Goal: Task Accomplishment & Management: Complete application form

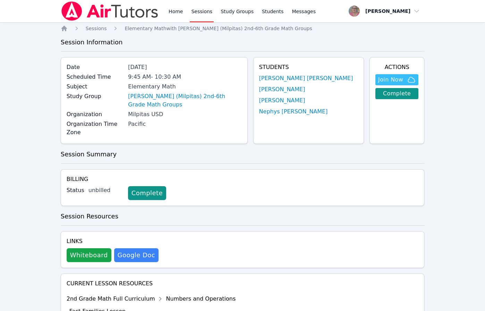
scroll to position [431, 0]
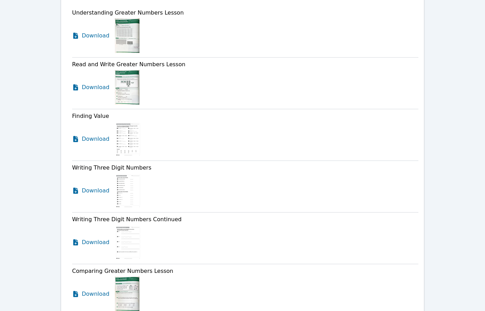
drag, startPoint x: 124, startPoint y: 57, endPoint x: 118, endPoint y: 52, distance: 7.4
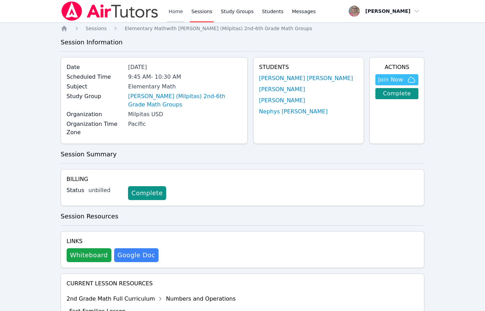
click at [178, 10] on link "Home" at bounding box center [175, 11] width 17 height 22
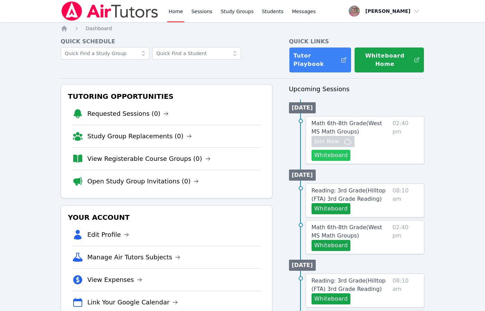
click at [337, 158] on button "Whiteboard" at bounding box center [331, 155] width 39 height 11
click at [253, 71] on div "Quick Schedule" at bounding box center [167, 54] width 212 height 35
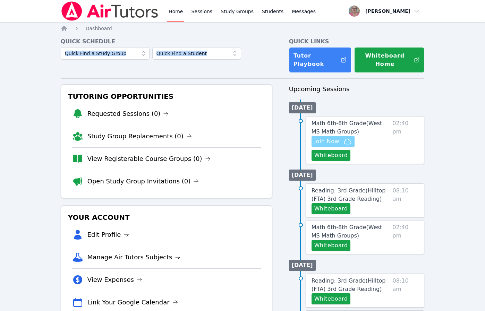
click at [332, 142] on span "Join Now" at bounding box center [327, 141] width 25 height 8
click at [328, 126] on span "Math 6th-8th Grade ( West MS Math Groups )" at bounding box center [347, 127] width 71 height 15
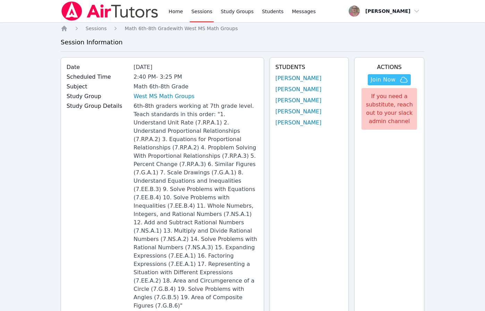
scroll to position [703, 0]
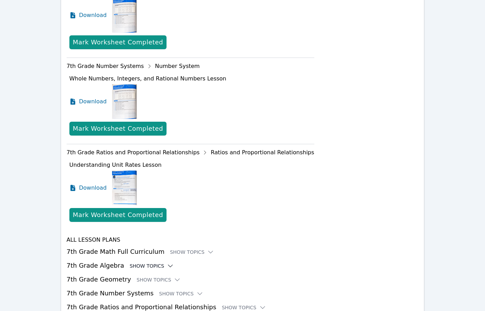
click at [138, 263] on div "Show Topics" at bounding box center [152, 266] width 44 height 7
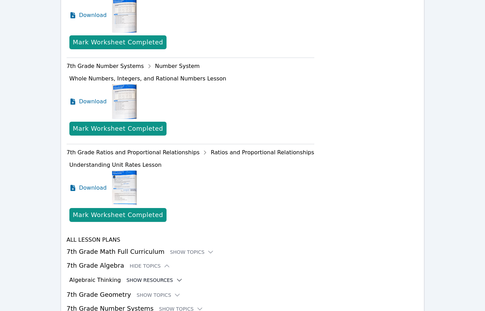
click at [142, 277] on button "Show Resources" at bounding box center [155, 280] width 56 height 7
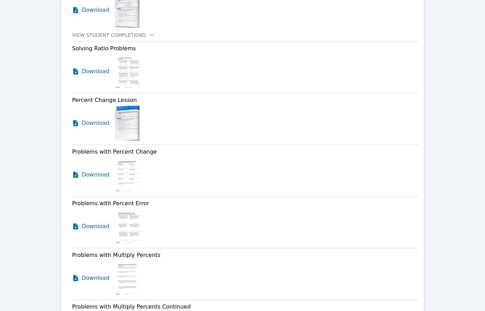
scroll to position [1719, 0]
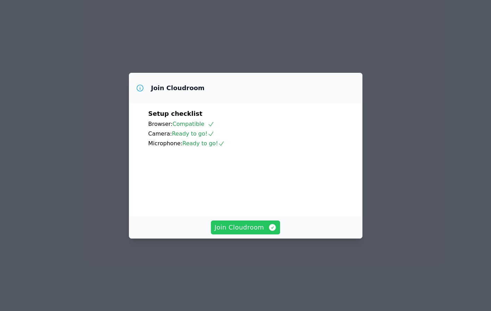
click at [247, 233] on span "Join Cloudroom" at bounding box center [245, 228] width 62 height 10
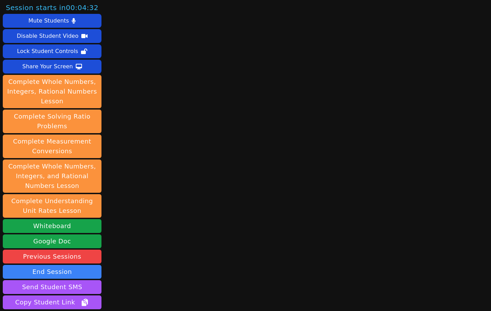
drag, startPoint x: 154, startPoint y: 289, endPoint x: 158, endPoint y: 274, distance: 15.3
click at [157, 278] on div "Session starts in 00:04:32 Mute Students Disable Student Video Lock Student Con…" at bounding box center [245, 155] width 491 height 311
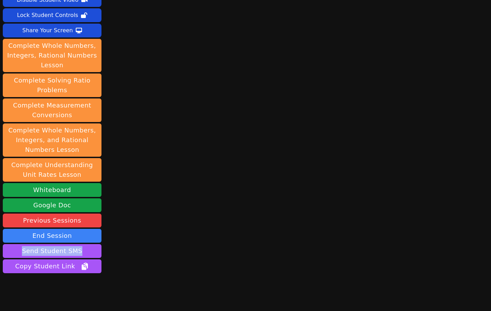
scroll to position [58, 0]
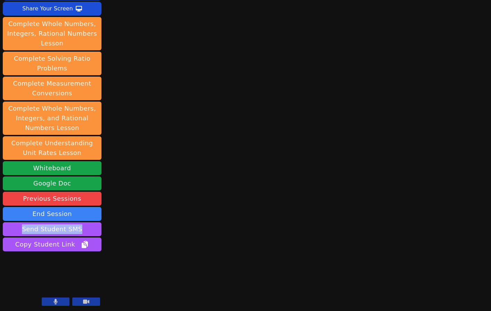
click at [59, 301] on button at bounding box center [56, 302] width 28 height 8
click at [127, 181] on div "Session starts in 00:02:02 Mute Students Disable Student Video Lock Student Con…" at bounding box center [245, 97] width 491 height 311
click at [62, 300] on button at bounding box center [56, 302] width 28 height 8
click at [120, 36] on div "Session starts in 00:01:03 Mute Students Disable Student Video Lock Student Con…" at bounding box center [245, 97] width 491 height 311
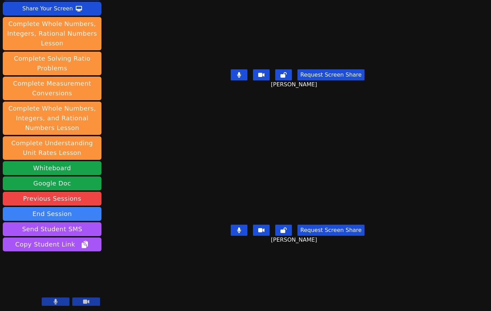
drag, startPoint x: 489, startPoint y: 203, endPoint x: 148, endPoint y: 42, distance: 377.3
click at [148, 42] on div "Session starts in 00:00:22 Mute Students Disable Student Video Lock Student Con…" at bounding box center [245, 97] width 491 height 311
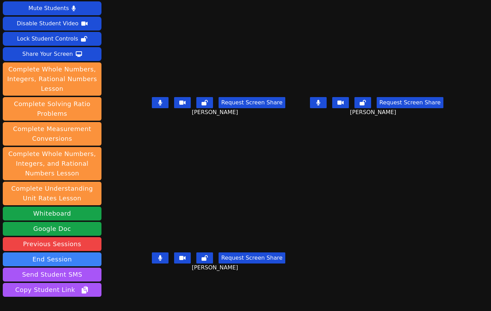
scroll to position [0, 0]
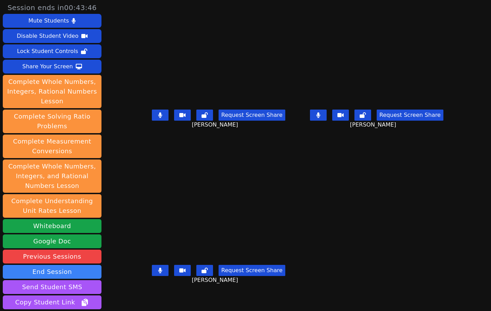
click at [152, 299] on div "Tyler Thompson Request Screen Share Tyler Thompson" at bounding box center [218, 234] width 152 height 156
click at [174, 299] on div "Tyler Thompson Request Screen Share Tyler Thompson" at bounding box center [218, 234] width 152 height 156
drag, startPoint x: 174, startPoint y: 299, endPoint x: 219, endPoint y: 300, distance: 45.5
click at [174, 299] on div "Tyler Thompson Request Screen Share Tyler Thompson" at bounding box center [218, 234] width 152 height 156
click at [142, 290] on div "Request Screen Share Tyler Thompson" at bounding box center [218, 276] width 152 height 28
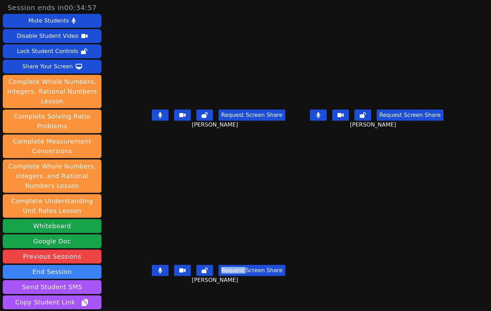
click at [142, 290] on div "Request Screen Share Tyler Thompson" at bounding box center [218, 276] width 152 height 28
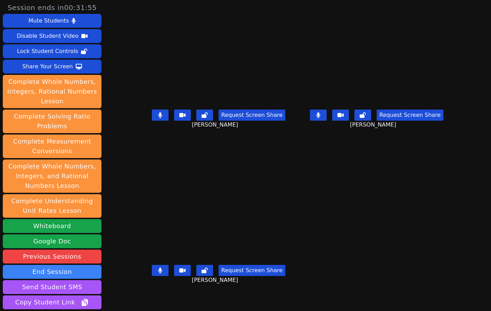
click at [142, 289] on div "Request Screen Share Tyler Thompson" at bounding box center [218, 276] width 152 height 28
click at [142, 290] on div "Request Screen Share Tyler Thompson" at bounding box center [218, 276] width 152 height 28
click at [142, 297] on div "Tyler Thompson Request Screen Share Tyler Thompson" at bounding box center [218, 234] width 152 height 156
click at [142, 290] on div "Request Screen Share Tyler Thompson" at bounding box center [218, 276] width 152 height 28
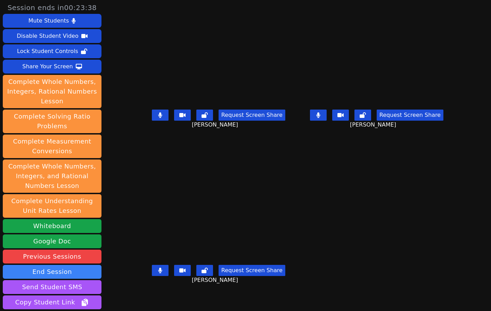
click at [142, 290] on div "Request Screen Share Tyler Thompson" at bounding box center [218, 276] width 152 height 28
click at [142, 301] on div "Tyler Thompson Request Screen Share Tyler Thompson" at bounding box center [218, 234] width 152 height 156
click at [142, 298] on div "Tyler Thompson Request Screen Share Tyler Thompson" at bounding box center [218, 234] width 152 height 156
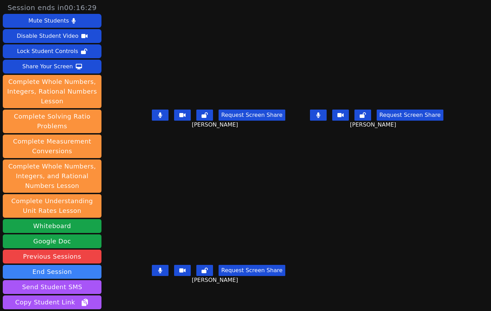
click at [142, 298] on div "Tyler Thompson Request Screen Share Tyler Thompson" at bounding box center [218, 234] width 152 height 156
click at [142, 299] on div "Tyler Thompson Request Screen Share Tyler Thompson" at bounding box center [218, 234] width 152 height 156
click at [142, 290] on div "Request Screen Share Tyler Thompson" at bounding box center [218, 276] width 152 height 28
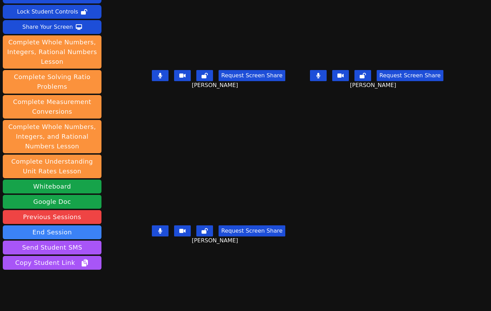
scroll to position [58, 0]
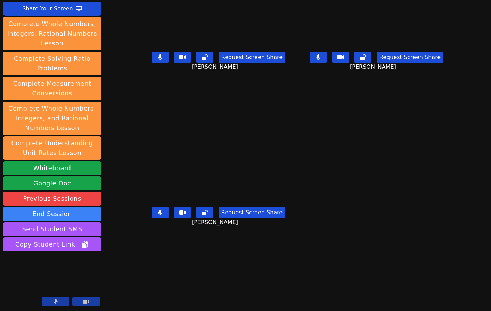
click at [152, 217] on button at bounding box center [160, 212] width 17 height 11
click at [196, 218] on button at bounding box center [204, 212] width 17 height 11
click at [132, 284] on div "Session ends in 00:11:46 Mute Students Disable Student Video Lock Student Contr…" at bounding box center [245, 155] width 491 height 311
click at [115, 286] on div "Session ends in 00:10:59 Mute Students Disable Student Video Lock Student Contr…" at bounding box center [245, 155] width 491 height 311
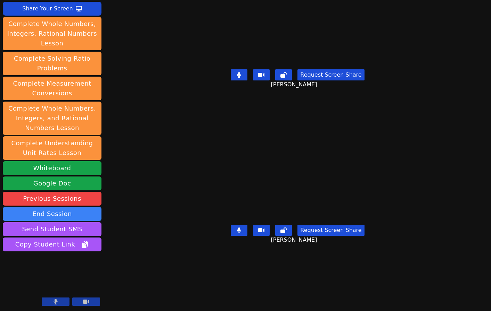
click at [126, 255] on div "Session ends in 00:07:52 Mute Students Disable Student Video Lock Student Contr…" at bounding box center [245, 155] width 491 height 311
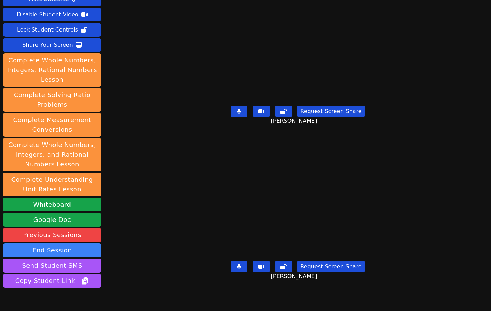
scroll to position [0, 0]
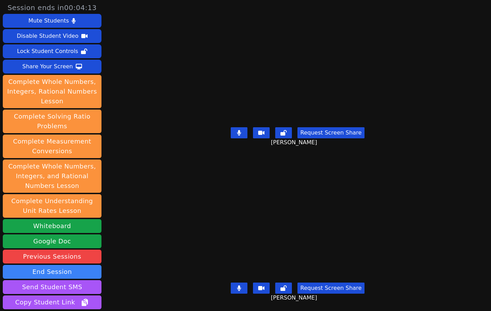
click at [120, 267] on div "Session ends in 00:04:13 Mute Students Disable Student Video Lock Student Contr…" at bounding box center [245, 155] width 491 height 311
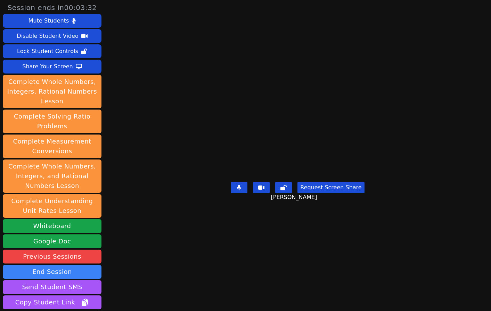
click at [188, 273] on main "Roland Compo Request Screen Share Roland Compo" at bounding box center [297, 155] width 218 height 311
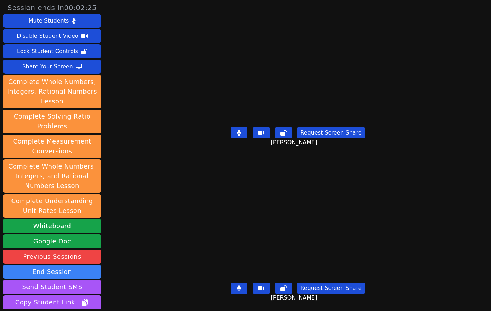
click at [124, 293] on div "Session ends in 00:02:25 Mute Students Disable Student Video Lock Student Contr…" at bounding box center [245, 155] width 491 height 311
click at [131, 263] on div "Session ends in 00:02:02 Mute Students Disable Student Video Lock Student Contr…" at bounding box center [245, 155] width 491 height 311
click at [121, 264] on div "Session ends in 00:01:55 Mute Students Disable Student Video Lock Student Contr…" at bounding box center [245, 155] width 491 height 311
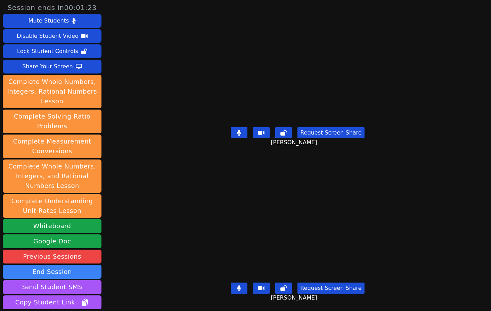
click at [123, 216] on div "Session ends in 00:01:23 Mute Students Disable Student Video Lock Student Contr…" at bounding box center [245, 155] width 491 height 311
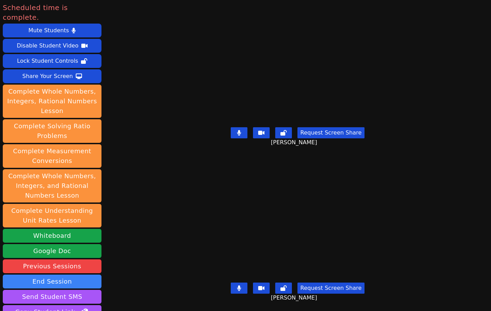
click at [115, 199] on div "Scheduled time is complete. Mute Students Disable Student Video Lock Student Co…" at bounding box center [245, 155] width 491 height 311
drag, startPoint x: 120, startPoint y: 258, endPoint x: 92, endPoint y: 273, distance: 32.0
click at [92, 275] on button "End Session" at bounding box center [52, 282] width 99 height 14
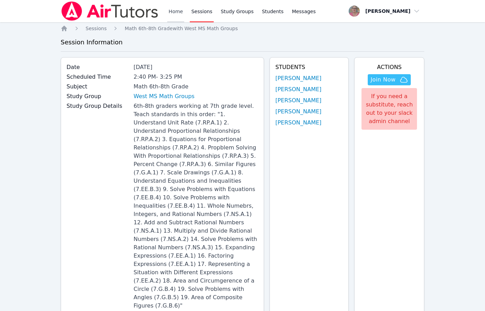
click at [169, 10] on link "Home" at bounding box center [175, 11] width 17 height 22
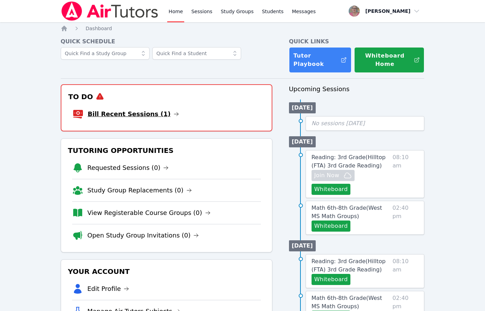
click at [142, 110] on link "Bill Recent Sessions (1)" at bounding box center [133, 114] width 91 height 10
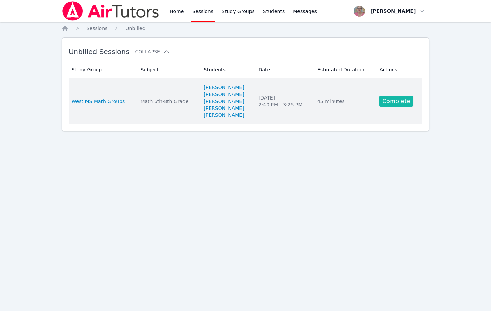
click at [396, 100] on link "Complete" at bounding box center [395, 101] width 33 height 11
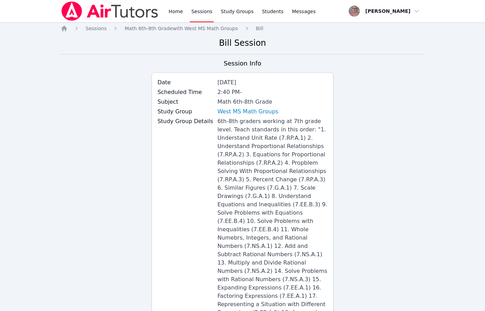
drag, startPoint x: 89, startPoint y: 151, endPoint x: 114, endPoint y: 139, distance: 28.3
click at [89, 151] on div "Session Info Date [DATE] Scheduled Time 2:40 PM - Subject Math 6th-8th Grade St…" at bounding box center [243, 234] width 364 height 351
click at [89, 150] on div "Session Info Date [DATE] Scheduled Time 2:40 PM - Subject Math 6th-8th Grade St…" at bounding box center [243, 234] width 364 height 351
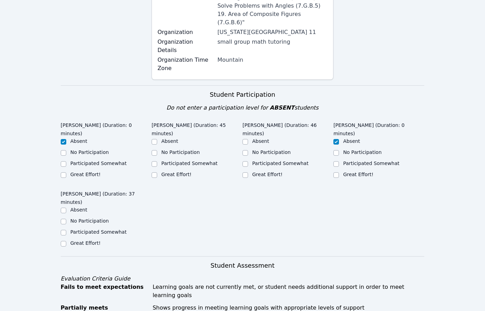
click at [181, 172] on label "Great Effort!" at bounding box center [176, 175] width 30 height 6
click at [157, 173] on input "Great Effort!" at bounding box center [155, 176] width 6 height 6
checkbox input "true"
click at [259, 172] on label "Great Effort!" at bounding box center [267, 175] width 30 height 6
click at [248, 173] on input "Great Effort!" at bounding box center [246, 176] width 6 height 6
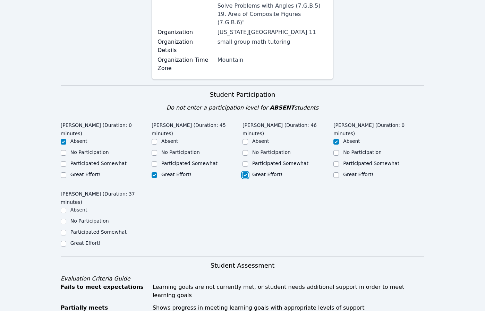
checkbox input "true"
click at [70, 229] on label "Participated Somewhat" at bounding box center [98, 232] width 56 height 6
click at [66, 230] on input "Participated Somewhat" at bounding box center [64, 233] width 6 height 6
checkbox input "true"
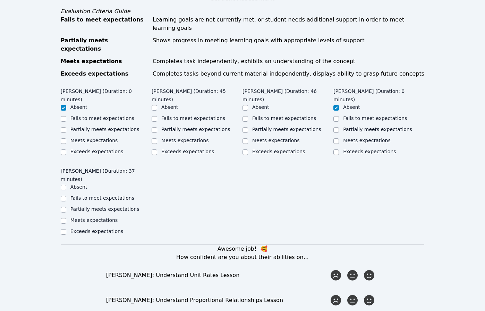
scroll to position [579, 0]
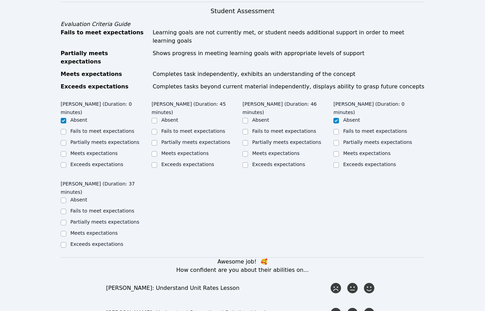
click at [191, 151] on label "Meets expectations" at bounding box center [185, 154] width 48 height 6
click at [157, 151] on input "Meets expectations" at bounding box center [155, 154] width 6 height 6
checkbox input "true"
click at [257, 151] on label "Meets expectations" at bounding box center [276, 154] width 48 height 6
click at [248, 151] on input "Meets expectations" at bounding box center [246, 154] width 6 height 6
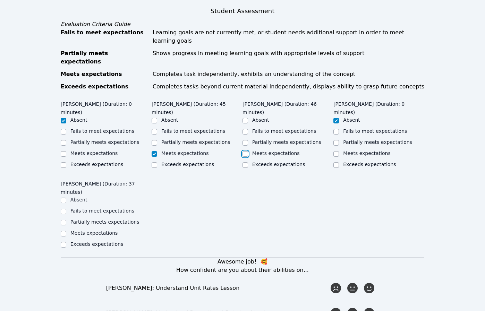
checkbox input "true"
click at [96, 208] on label "Fails to meet expectations" at bounding box center [102, 211] width 64 height 6
click at [66, 209] on input "Fails to meet expectations" at bounding box center [64, 212] width 6 height 6
checkbox input "true"
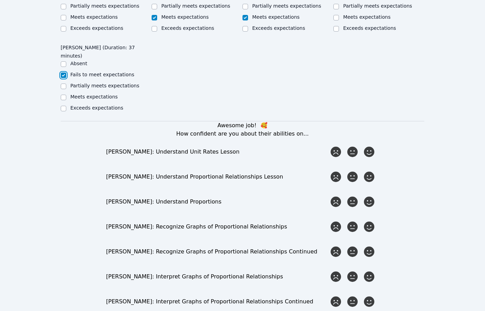
scroll to position [756, 0]
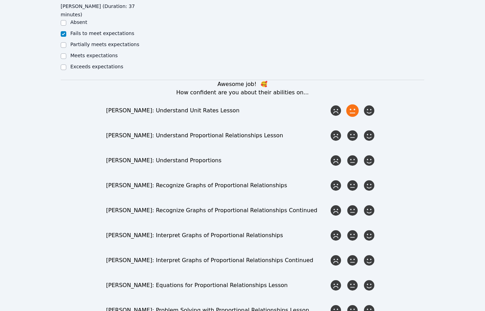
click at [355, 104] on icon at bounding box center [352, 110] width 12 height 12
click at [0, 0] on input "radio" at bounding box center [0, 0] width 0 height 0
click at [352, 129] on icon at bounding box center [352, 135] width 12 height 12
click at [0, 0] on input "radio" at bounding box center [0, 0] width 0 height 0
click at [353, 154] on icon at bounding box center [352, 160] width 12 height 12
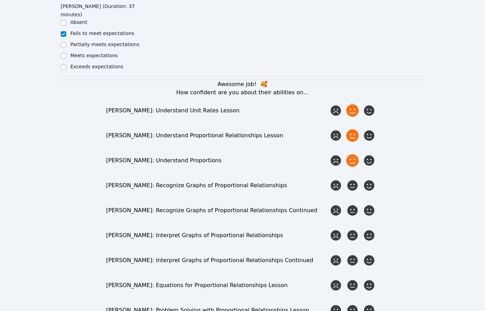
click at [0, 0] on input "radio" at bounding box center [0, 0] width 0 height 0
click at [355, 179] on icon at bounding box center [352, 185] width 12 height 12
click at [0, 0] on input "radio" at bounding box center [0, 0] width 0 height 0
click at [368, 179] on icon at bounding box center [369, 185] width 12 height 12
click at [0, 0] on input "radio" at bounding box center [0, 0] width 0 height 0
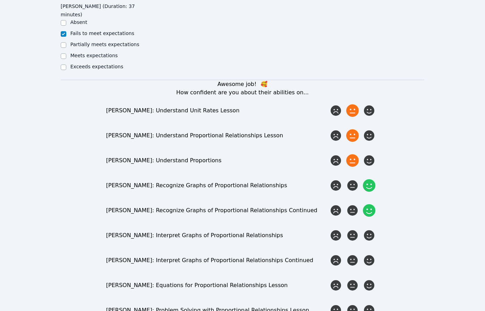
click at [373, 204] on icon at bounding box center [369, 210] width 12 height 12
click at [0, 0] on input "radio" at bounding box center [0, 0] width 0 height 0
click at [373, 204] on icon at bounding box center [369, 210] width 12 height 12
click at [0, 0] on input "radio" at bounding box center [0, 0] width 0 height 0
click at [368, 229] on icon at bounding box center [369, 235] width 12 height 12
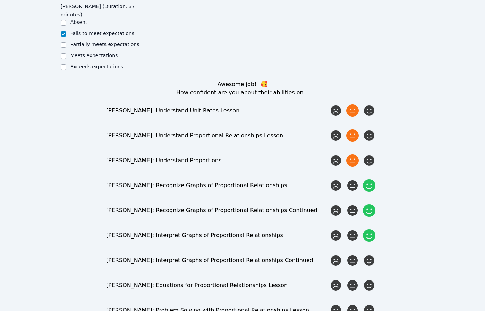
click at [0, 0] on input "radio" at bounding box center [0, 0] width 0 height 0
click at [368, 229] on icon at bounding box center [369, 235] width 12 height 12
click at [0, 0] on input "radio" at bounding box center [0, 0] width 0 height 0
click at [354, 229] on icon at bounding box center [352, 235] width 12 height 12
click at [0, 0] on input "radio" at bounding box center [0, 0] width 0 height 0
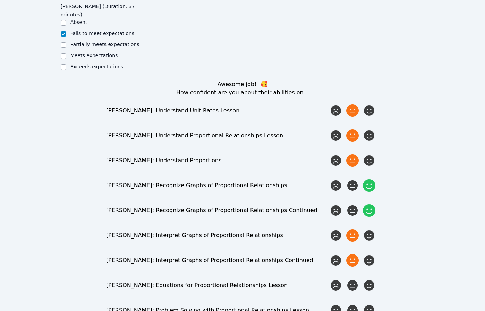
click at [353, 254] on icon at bounding box center [352, 260] width 12 height 12
click at [0, 0] on input "radio" at bounding box center [0, 0] width 0 height 0
click at [353, 254] on icon at bounding box center [352, 260] width 12 height 12
click at [0, 0] on input "radio" at bounding box center [0, 0] width 0 height 0
click at [353, 279] on icon at bounding box center [352, 285] width 12 height 12
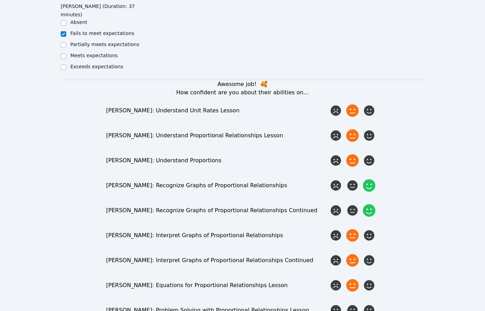
click at [0, 0] on input "radio" at bounding box center [0, 0] width 0 height 0
click at [351, 304] on icon at bounding box center [352, 310] width 12 height 12
click at [0, 0] on input "radio" at bounding box center [0, 0] width 0 height 0
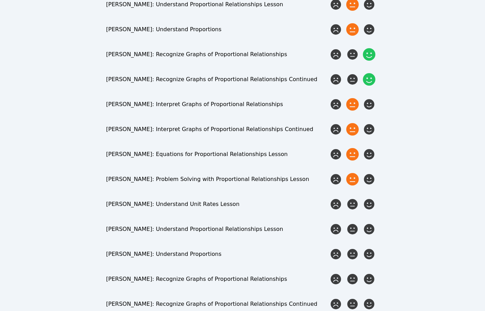
scroll to position [949, 0]
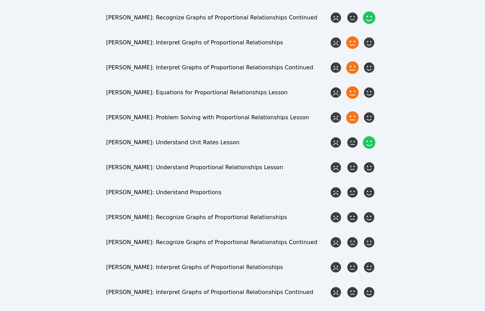
click at [372, 136] on icon at bounding box center [369, 142] width 12 height 12
click at [0, 0] on input "radio" at bounding box center [0, 0] width 0 height 0
click at [370, 161] on icon at bounding box center [369, 167] width 12 height 12
click at [0, 0] on input "radio" at bounding box center [0, 0] width 0 height 0
click at [370, 186] on icon at bounding box center [369, 192] width 12 height 12
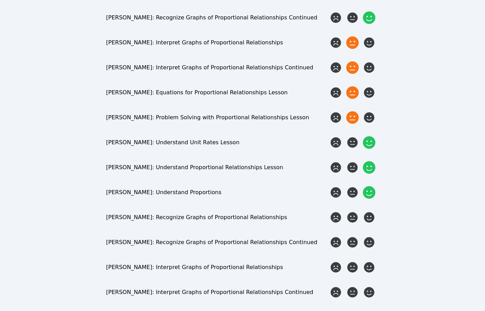
click at [0, 0] on input "radio" at bounding box center [0, 0] width 0 height 0
click at [369, 211] on icon at bounding box center [369, 217] width 12 height 12
click at [0, 0] on input "radio" at bounding box center [0, 0] width 0 height 0
click at [369, 211] on icon at bounding box center [369, 217] width 12 height 12
click at [0, 0] on input "radio" at bounding box center [0, 0] width 0 height 0
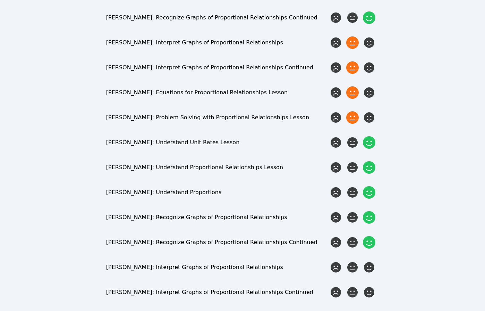
click at [375, 236] on icon at bounding box center [369, 242] width 12 height 12
click at [0, 0] on input "radio" at bounding box center [0, 0] width 0 height 0
click at [375, 236] on icon at bounding box center [369, 242] width 12 height 12
click at [0, 0] on input "radio" at bounding box center [0, 0] width 0 height 0
click at [372, 261] on icon at bounding box center [369, 267] width 12 height 12
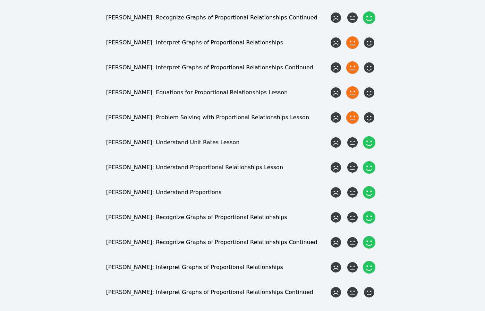
click at [0, 0] on input "radio" at bounding box center [0, 0] width 0 height 0
click at [369, 286] on icon at bounding box center [369, 292] width 12 height 12
click at [0, 0] on input "radio" at bounding box center [0, 0] width 0 height 0
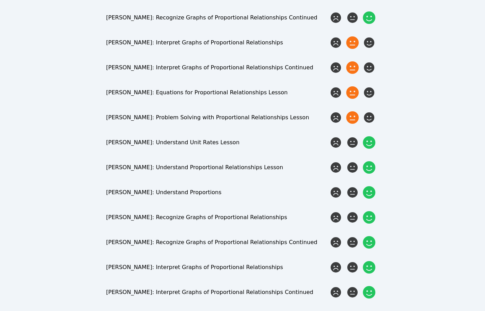
click at [0, 0] on input "radio" at bounding box center [0, 0] width 0 height 0
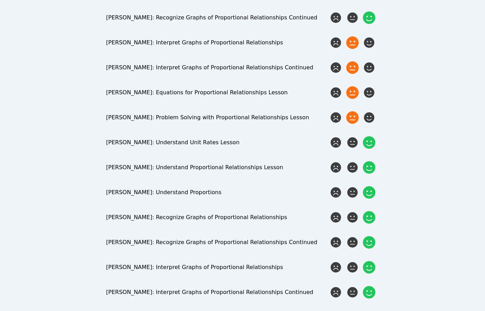
click at [0, 0] on input "radio" at bounding box center [0, 0] width 0 height 0
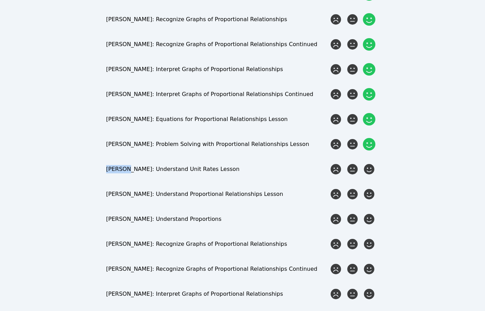
scroll to position [1150, 0]
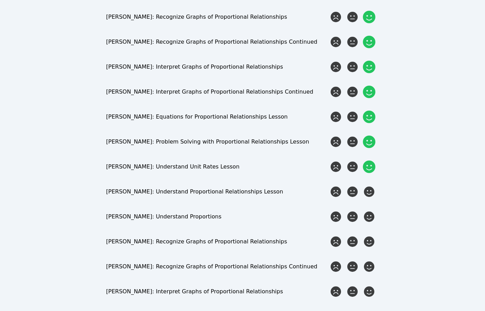
click at [369, 161] on icon at bounding box center [369, 167] width 12 height 12
click at [0, 0] on input "radio" at bounding box center [0, 0] width 0 height 0
click at [364, 186] on icon at bounding box center [369, 192] width 12 height 12
click at [0, 0] on input "radio" at bounding box center [0, 0] width 0 height 0
click at [367, 211] on icon at bounding box center [369, 217] width 12 height 12
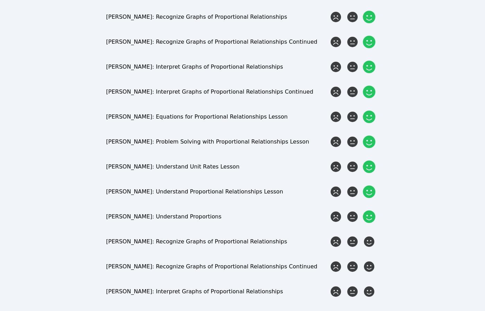
click at [0, 0] on input "radio" at bounding box center [0, 0] width 0 height 0
click at [366, 236] on icon at bounding box center [369, 242] width 12 height 12
click at [0, 0] on input "radio" at bounding box center [0, 0] width 0 height 0
click at [370, 261] on icon at bounding box center [369, 267] width 12 height 12
click at [0, 0] on input "radio" at bounding box center [0, 0] width 0 height 0
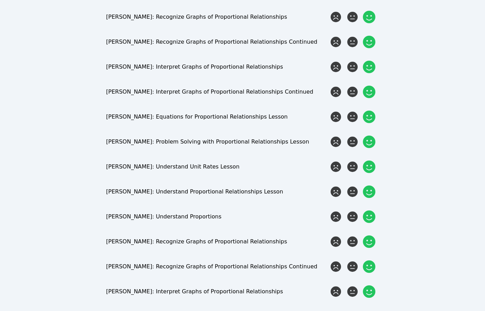
click at [368, 286] on icon at bounding box center [369, 292] width 12 height 12
click at [0, 0] on input "radio" at bounding box center [0, 0] width 0 height 0
click at [372, 311] on icon at bounding box center [369, 317] width 12 height 12
click at [0, 0] on input "radio" at bounding box center [0, 0] width 0 height 0
click at [372, 311] on icon at bounding box center [369, 317] width 12 height 12
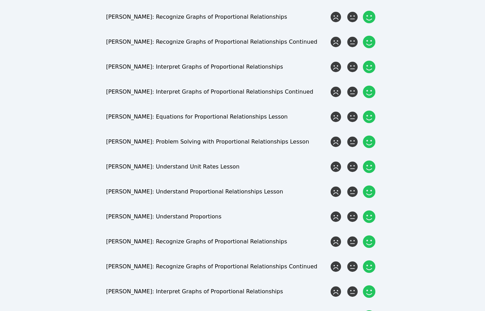
click at [0, 0] on input "radio" at bounding box center [0, 0] width 0 height 0
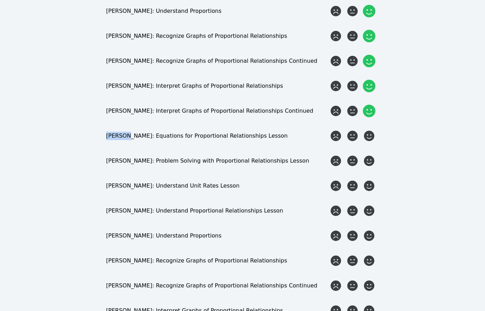
scroll to position [1366, 0]
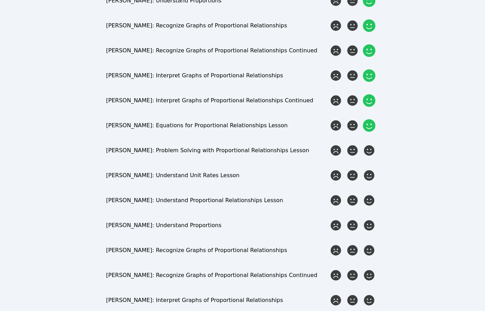
click at [368, 119] on icon at bounding box center [369, 125] width 12 height 12
click at [0, 0] on input "radio" at bounding box center [0, 0] width 0 height 0
click at [368, 144] on icon at bounding box center [369, 150] width 12 height 12
click at [0, 0] on input "radio" at bounding box center [0, 0] width 0 height 0
click at [353, 169] on icon at bounding box center [352, 175] width 12 height 12
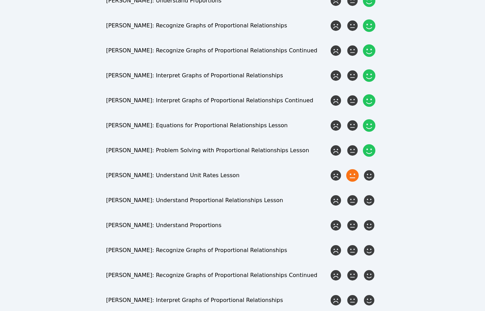
click at [0, 0] on input "radio" at bounding box center [0, 0] width 0 height 0
click at [350, 194] on icon at bounding box center [352, 200] width 12 height 12
click at [0, 0] on input "radio" at bounding box center [0, 0] width 0 height 0
click at [350, 219] on icon at bounding box center [352, 225] width 12 height 12
click at [0, 0] on input "radio" at bounding box center [0, 0] width 0 height 0
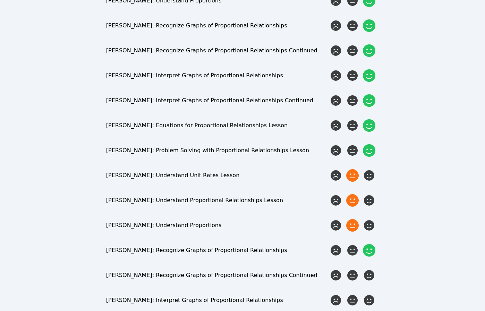
click at [371, 244] on icon at bounding box center [369, 250] width 12 height 12
click at [0, 0] on input "radio" at bounding box center [0, 0] width 0 height 0
click at [374, 269] on icon at bounding box center [369, 275] width 12 height 12
click at [0, 0] on input "radio" at bounding box center [0, 0] width 0 height 0
click at [354, 294] on icon at bounding box center [352, 300] width 12 height 12
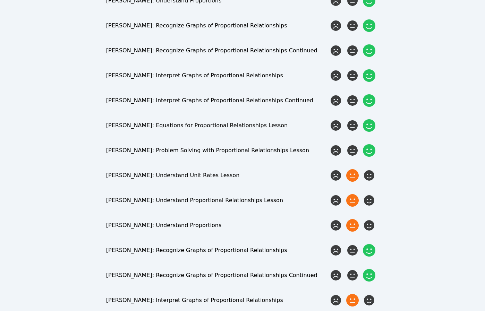
click at [0, 0] on input "radio" at bounding box center [0, 0] width 0 height 0
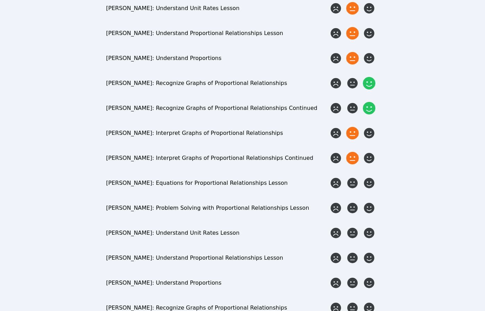
scroll to position [1536, 0]
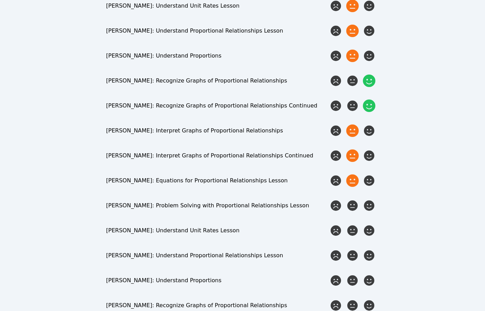
drag, startPoint x: 354, startPoint y: 113, endPoint x: 354, endPoint y: 117, distance: 4.2
click at [354, 175] on icon at bounding box center [352, 181] width 12 height 12
click at [0, 0] on input "radio" at bounding box center [0, 0] width 0 height 0
click at [352, 200] on icon at bounding box center [352, 206] width 12 height 12
click at [0, 0] on input "radio" at bounding box center [0, 0] width 0 height 0
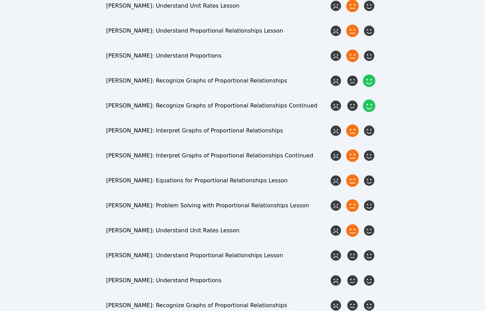
click at [350, 225] on icon at bounding box center [352, 231] width 12 height 12
click at [0, 0] on input "radio" at bounding box center [0, 0] width 0 height 0
click at [357, 250] on icon at bounding box center [352, 256] width 12 height 12
click at [0, 0] on input "radio" at bounding box center [0, 0] width 0 height 0
click at [346, 275] on icon at bounding box center [352, 281] width 12 height 12
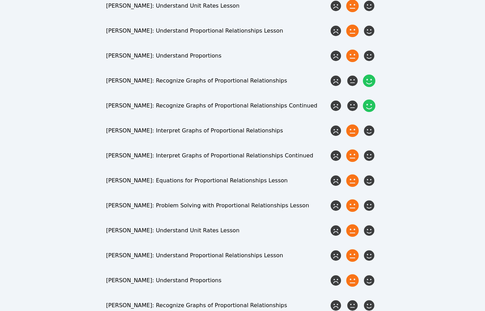
click at [0, 0] on input "radio" at bounding box center [0, 0] width 0 height 0
click at [367, 300] on icon at bounding box center [369, 306] width 12 height 12
click at [0, 0] on input "radio" at bounding box center [0, 0] width 0 height 0
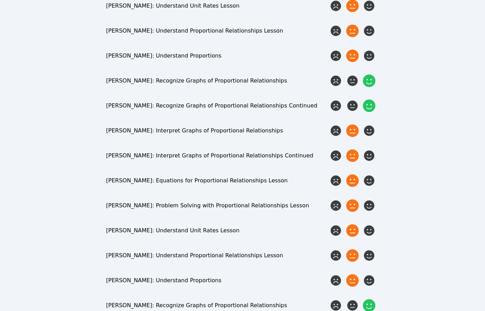
click at [0, 0] on input "radio" at bounding box center [0, 0] width 0 height 0
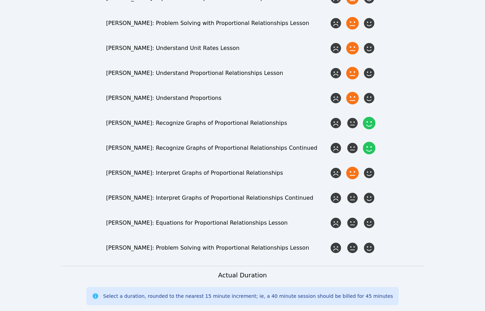
scroll to position [1727, 0]
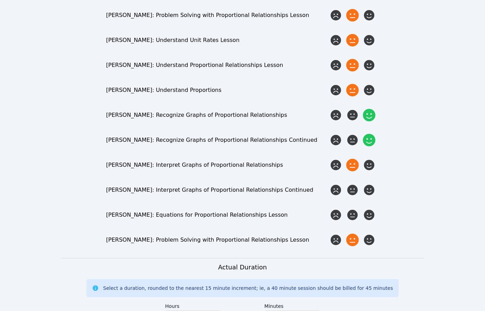
click at [357, 234] on icon at bounding box center [352, 240] width 12 height 12
click at [0, 0] on input "radio" at bounding box center [0, 0] width 0 height 0
click at [355, 209] on icon at bounding box center [352, 215] width 12 height 12
click at [0, 0] on input "radio" at bounding box center [0, 0] width 0 height 0
click at [352, 184] on icon at bounding box center [352, 190] width 12 height 12
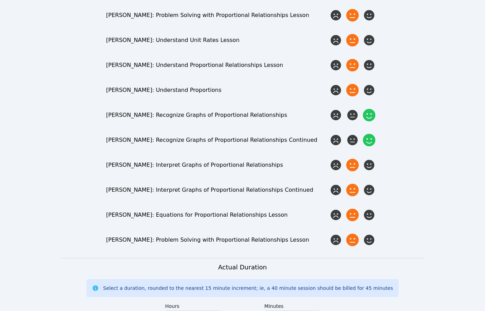
click at [0, 0] on input "radio" at bounding box center [0, 0] width 0 height 0
click at [334, 234] on icon at bounding box center [336, 240] width 12 height 12
click at [0, 0] on input "radio" at bounding box center [0, 0] width 0 height 0
click at [336, 234] on icon at bounding box center [336, 240] width 12 height 12
click at [0, 0] on input "radio" at bounding box center [0, 0] width 0 height 0
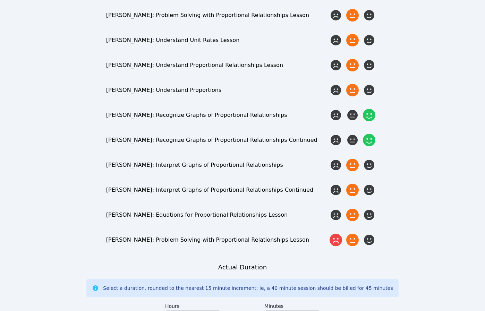
click at [350, 234] on icon at bounding box center [352, 240] width 12 height 12
click at [0, 0] on input "radio" at bounding box center [0, 0] width 0 height 0
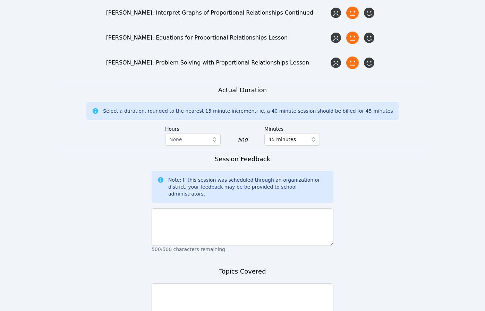
scroll to position [1904, 0]
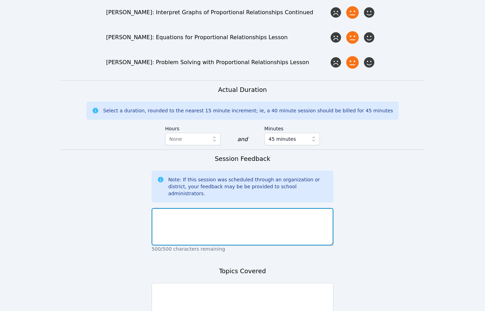
drag, startPoint x: 256, startPoint y: 145, endPoint x: 252, endPoint y: 134, distance: 11.5
click at [255, 208] on textarea at bounding box center [243, 226] width 182 height 37
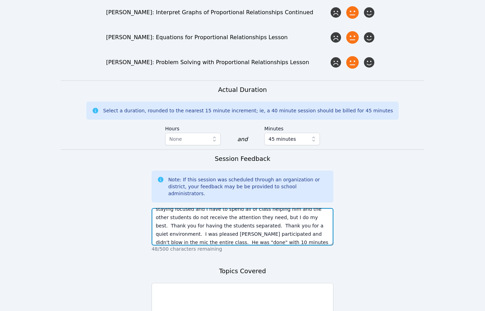
scroll to position [22, 0]
click at [235, 208] on textarea "[PERSON_NAME] participated somewhat [DATE], but has trouble staying focused and…" at bounding box center [243, 226] width 182 height 37
type textarea "[PERSON_NAME] participated somewhat [DATE], but has trouble staying focused and…"
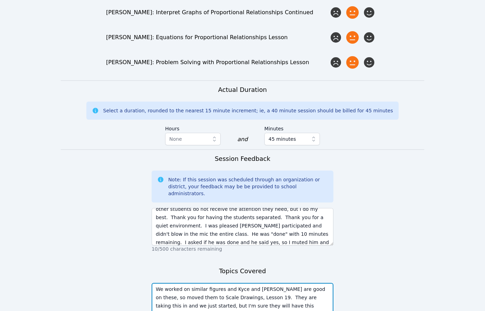
click at [167, 283] on textarea "We worked on similar figures and Kyce and [PERSON_NAME] are good on these, so m…" at bounding box center [243, 301] width 182 height 37
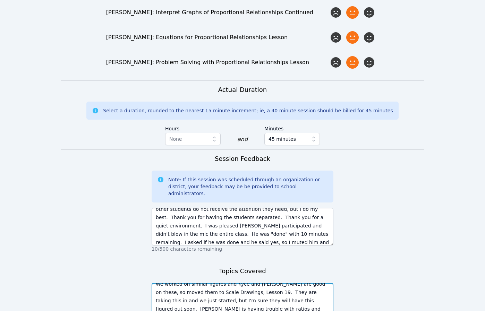
scroll to position [14, 0]
type textarea "We worked on similar figures and Kyce and [PERSON_NAME] are good on these, so m…"
